Goal: Transaction & Acquisition: Subscribe to service/newsletter

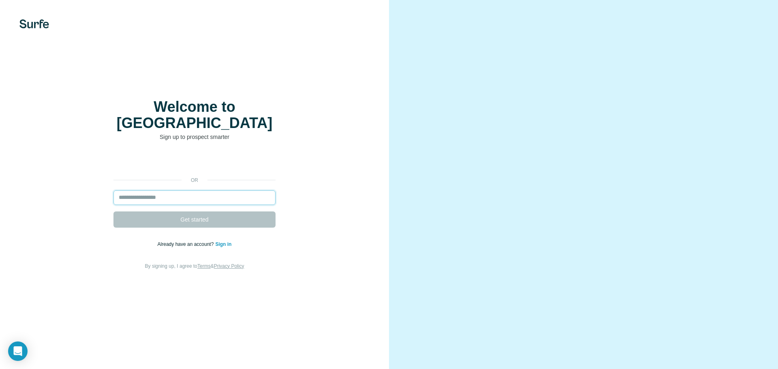
click at [197, 192] on input "email" at bounding box center [194, 198] width 162 height 15
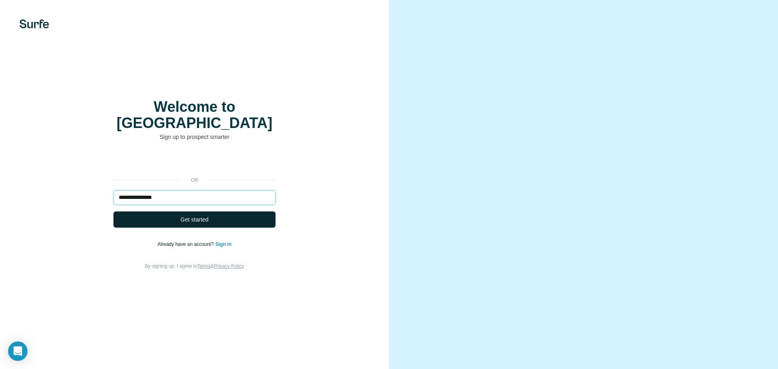
type input "**********"
click at [199, 216] on span "Get started" at bounding box center [194, 220] width 28 height 8
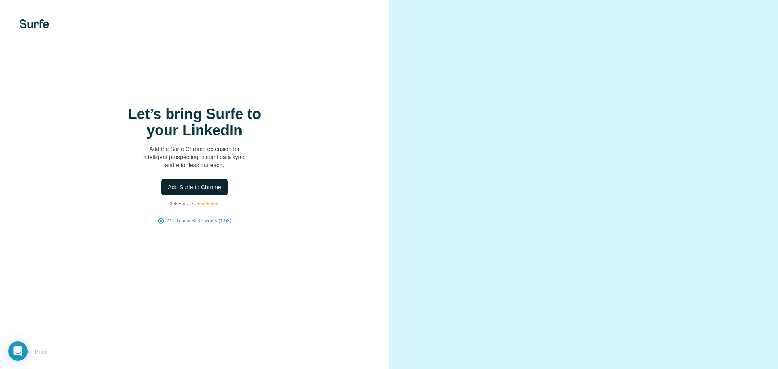
click at [207, 188] on span "Add Surfe to Chrome" at bounding box center [195, 187] width 54 height 8
